Goal: Task Accomplishment & Management: Complete application form

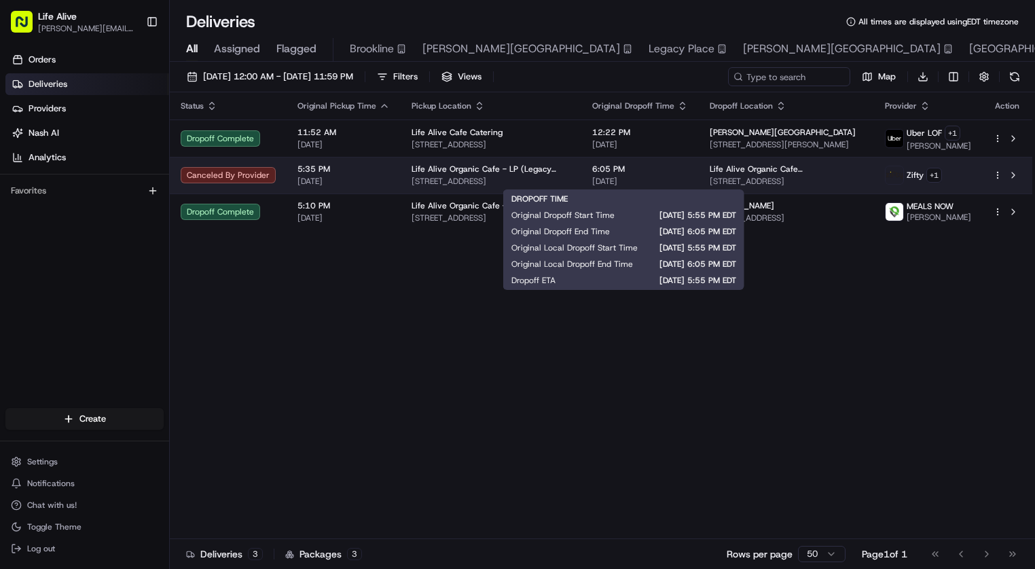
click at [605, 179] on span "[DATE]" at bounding box center [640, 181] width 96 height 11
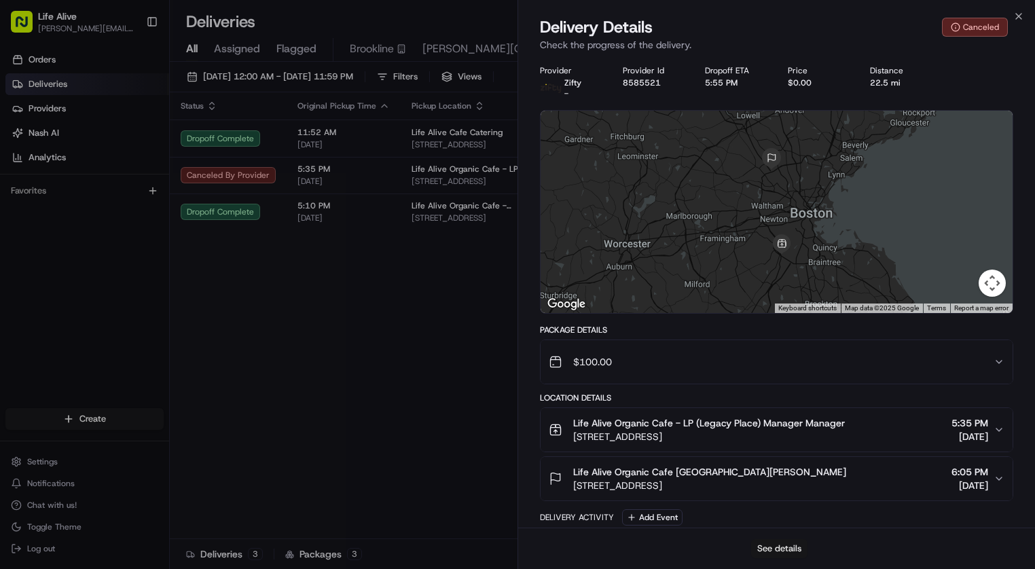
click at [785, 547] on button "See details" at bounding box center [779, 548] width 56 height 19
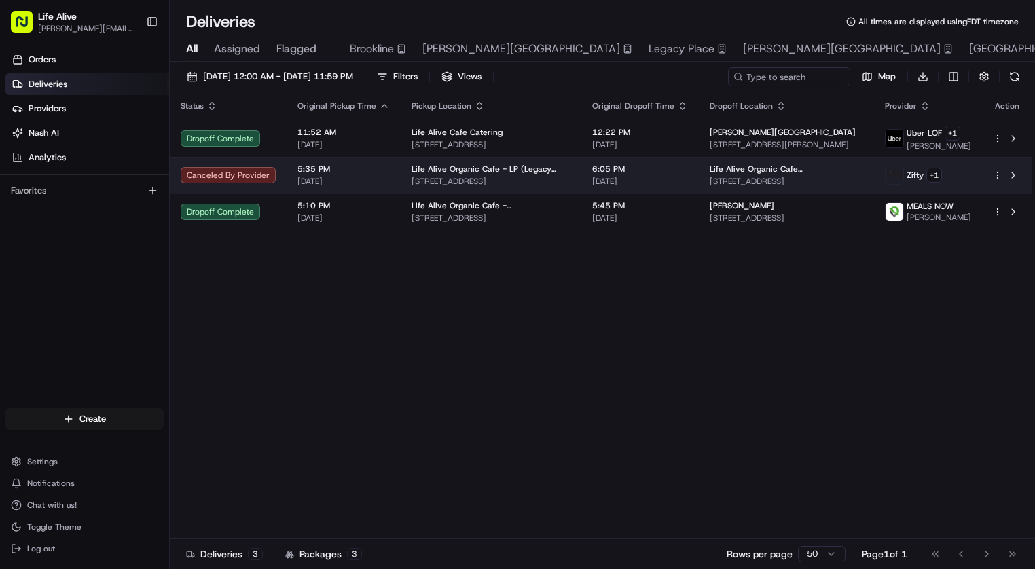
click at [570, 172] on td "Life Alive Organic Cafe - LP (Legacy Place) [STREET_ADDRESS]" at bounding box center [491, 175] width 181 height 37
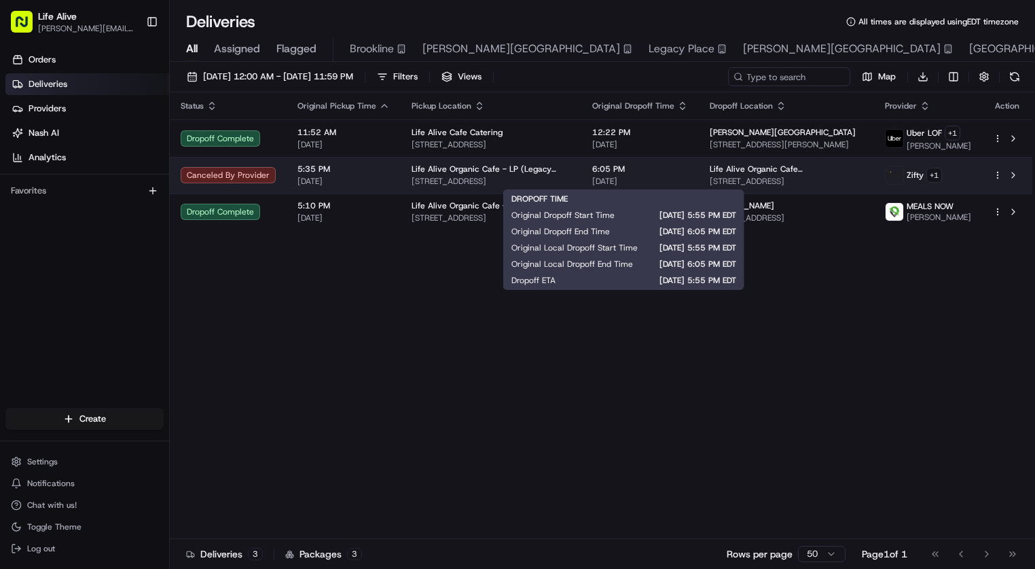
click at [604, 182] on span "[DATE]" at bounding box center [640, 181] width 96 height 11
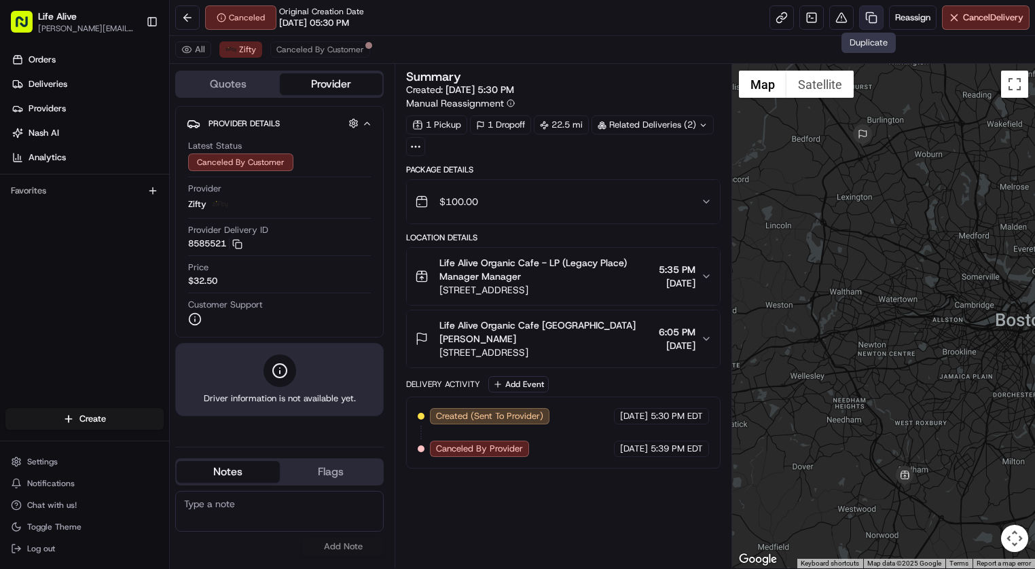
click at [861, 23] on link at bounding box center [871, 17] width 24 height 24
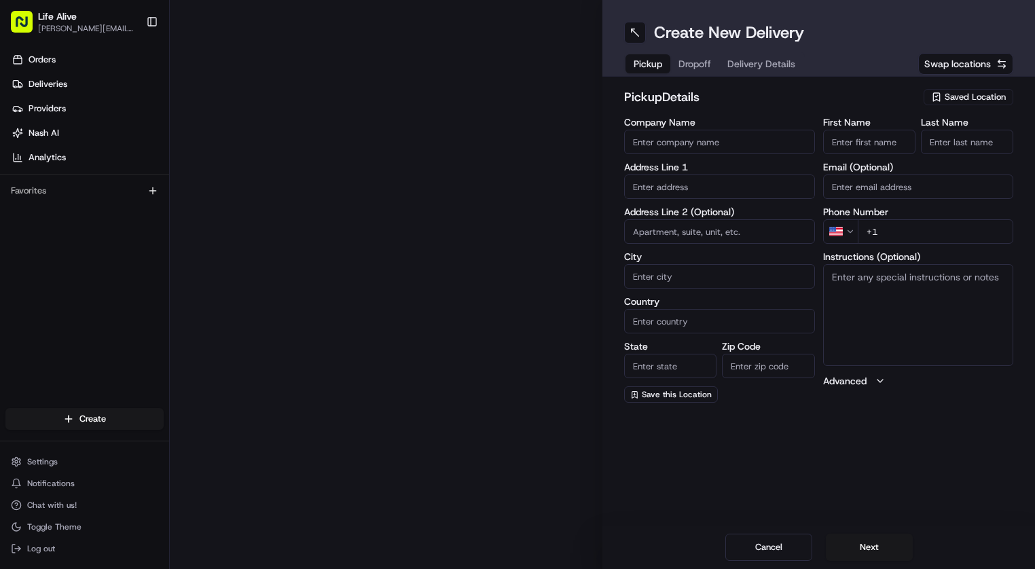
type input "Life Alive Organic Cafe - LP (Legacy Place)"
type input "220 Legacy Pl"
type input "Dedham"
type input "US"
type input "MA"
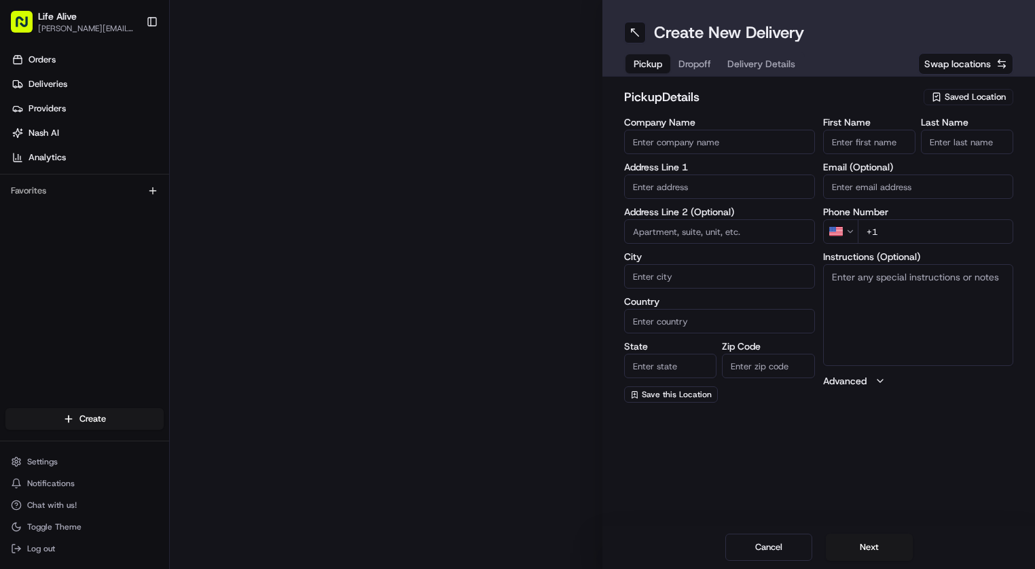
type input "02026"
type input "Manager"
type input "[PHONE_NUMBER]"
type textarea "N/A"
